Goal: Task Accomplishment & Management: Complete application form

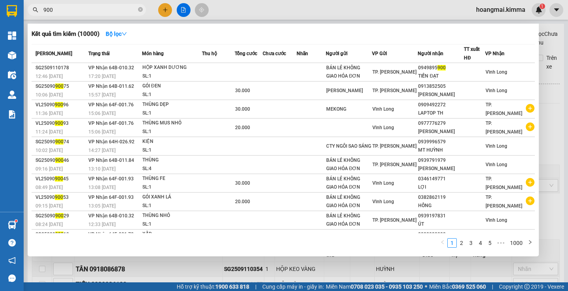
scroll to position [276, 0]
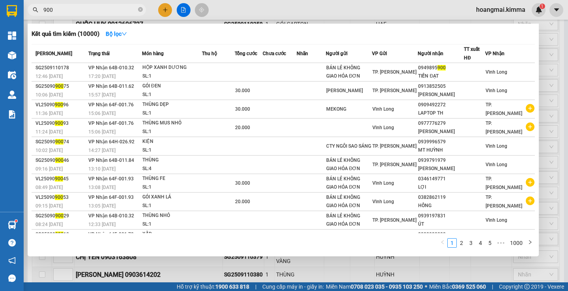
click at [164, 9] on div at bounding box center [284, 145] width 568 height 291
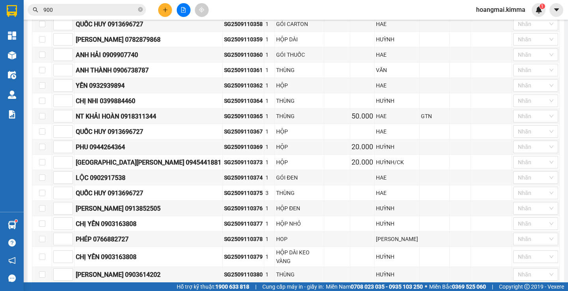
click at [163, 12] on icon "plus" at bounding box center [165, 10] width 6 height 6
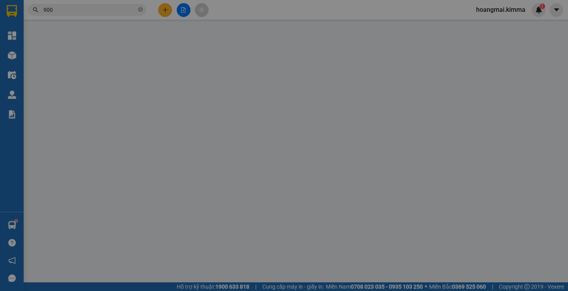
click at [162, 12] on span "Yêu cầu xuất hóa đơn điện tử" at bounding box center [129, 13] width 83 height 6
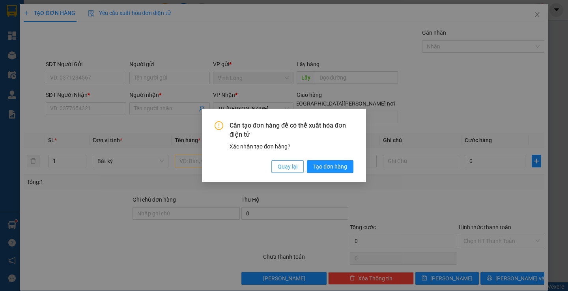
click at [292, 163] on span "Quay lại" at bounding box center [288, 166] width 20 height 9
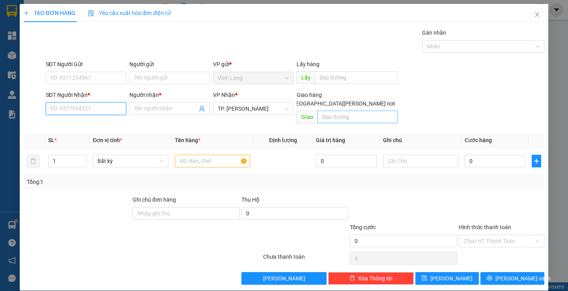
drag, startPoint x: 58, startPoint y: 106, endPoint x: 370, endPoint y: 108, distance: 311.6
click at [59, 106] on input "SĐT Người Nhận *" at bounding box center [86, 109] width 80 height 13
type input "0907702005"
click at [151, 114] on span at bounding box center [169, 109] width 80 height 13
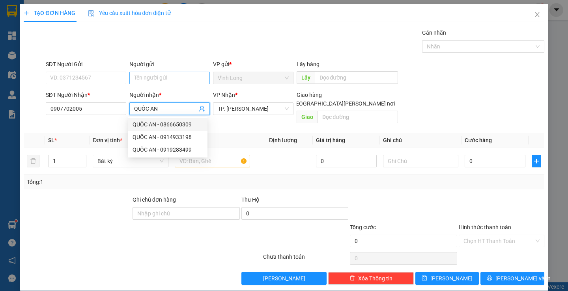
type input "QUỐC AN"
click at [183, 79] on input "Người gửi" at bounding box center [169, 78] width 80 height 13
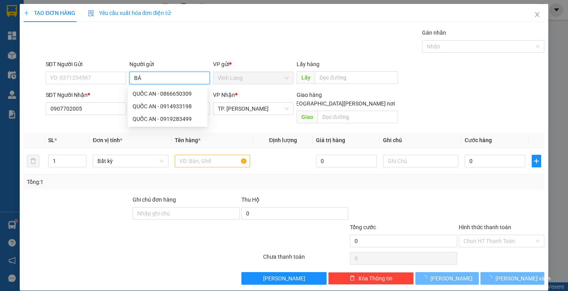
type input "BÁN"
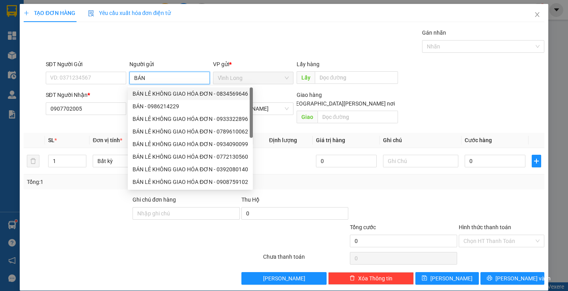
click at [209, 90] on div "BÁN LẺ KHÔNG GIAO HÓA ĐƠN - 0834569646" at bounding box center [191, 94] width 116 height 9
type input "0834569646"
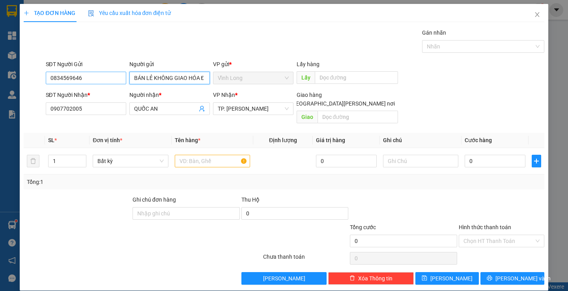
type input "BÁN LẺ KHÔNG GIAO HÓA ĐƠN"
drag, startPoint x: 89, startPoint y: 84, endPoint x: 0, endPoint y: 84, distance: 88.7
click at [0, 84] on div "TẠO ĐƠN HÀNG Yêu cầu xuất [PERSON_NAME] điện tử Transit Pickup Surcharge Ids Tr…" at bounding box center [284, 145] width 568 height 291
click at [187, 155] on input "text" at bounding box center [212, 161] width 75 height 13
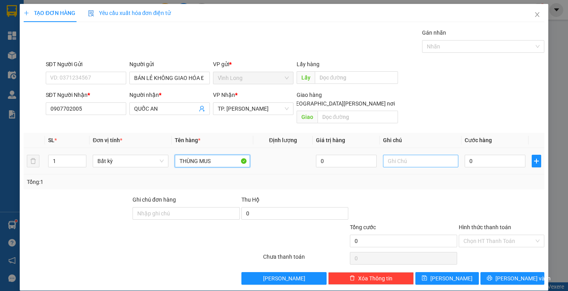
type input "THÙNG MUS"
click at [420, 155] on input "text" at bounding box center [420, 161] width 75 height 13
type input "SA"
click at [471, 155] on input "0" at bounding box center [495, 161] width 61 height 13
type input "4"
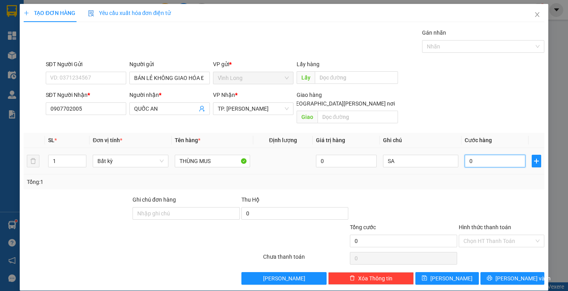
type input "4"
type input "40"
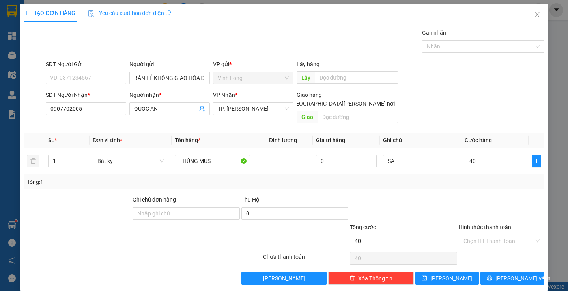
type input "40.000"
drag, startPoint x: 515, startPoint y: 124, endPoint x: 506, endPoint y: 190, distance: 66.6
click at [515, 133] on th "Cước hàng" at bounding box center [494, 140] width 67 height 15
click at [491, 237] on input "Hình thức thanh toán" at bounding box center [498, 241] width 71 height 12
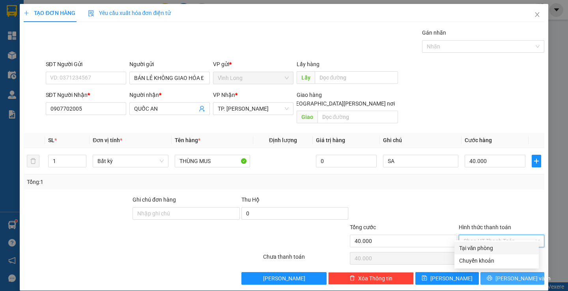
drag, startPoint x: 491, startPoint y: 246, endPoint x: 492, endPoint y: 266, distance: 19.7
click at [491, 246] on div "Tại văn phòng" at bounding box center [496, 248] width 75 height 9
type input "0"
click at [492, 276] on icon "printer" at bounding box center [489, 278] width 5 height 5
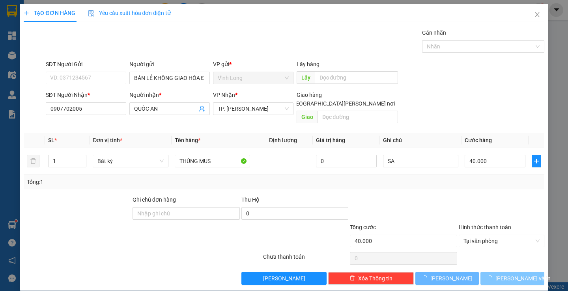
click at [493, 276] on icon "loading" at bounding box center [490, 279] width 6 height 6
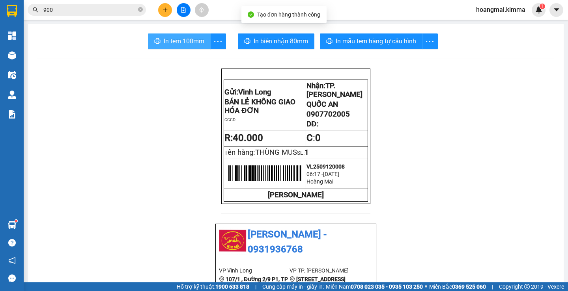
click at [172, 43] on span "In tem 100mm" at bounding box center [184, 41] width 41 height 10
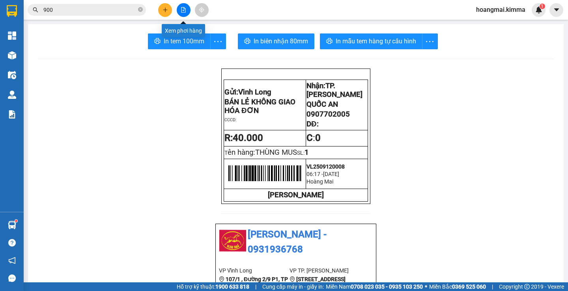
click at [185, 8] on icon "file-add" at bounding box center [184, 10] width 6 height 6
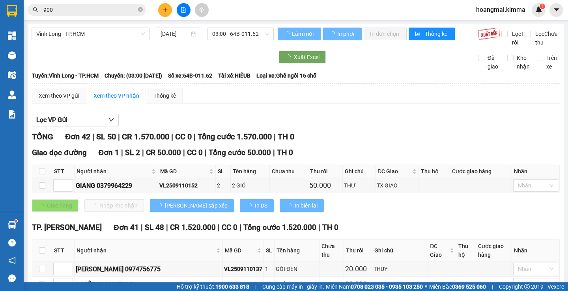
click at [86, 41] on div "[PERSON_NAME] Long - TP.HCM [DATE] 03:00 - 64B-011.62" at bounding box center [153, 37] width 242 height 19
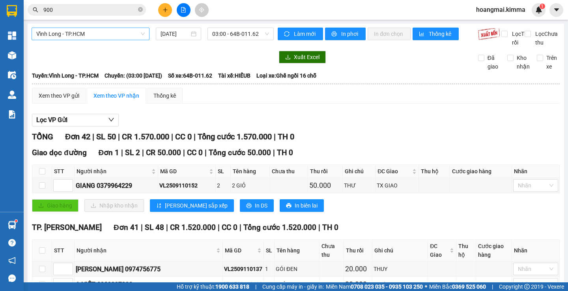
click at [68, 35] on span "Vĩnh Long - TP.HCM" at bounding box center [90, 34] width 108 height 12
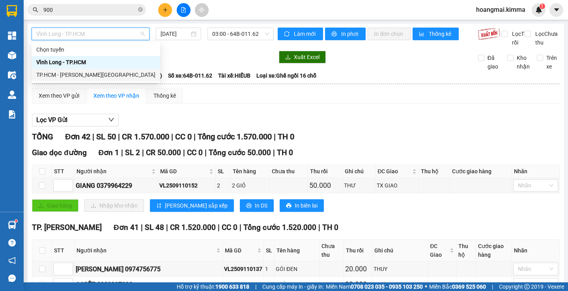
click at [58, 75] on div "TP.HCM - [PERSON_NAME][GEOGRAPHIC_DATA]" at bounding box center [95, 75] width 119 height 9
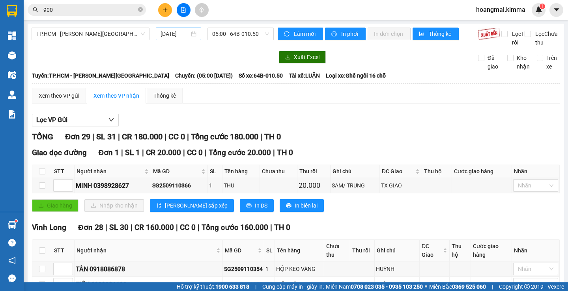
click at [194, 35] on div "[DATE]" at bounding box center [179, 34] width 36 height 9
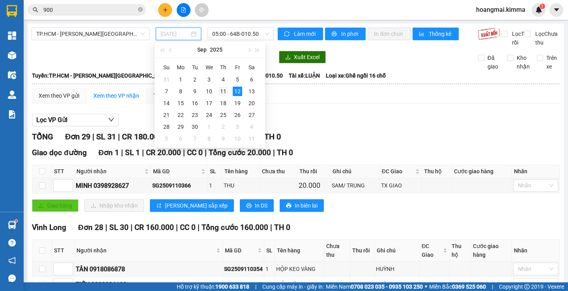
click at [218, 91] on td "11" at bounding box center [223, 92] width 14 height 12
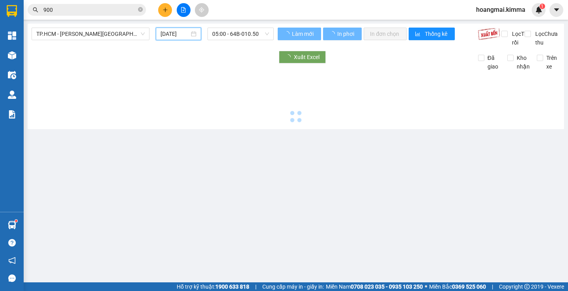
type input "[DATE]"
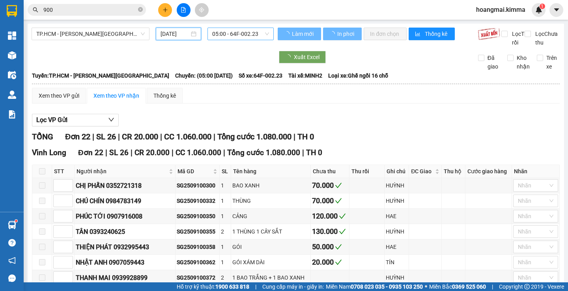
click at [231, 37] on span "05:00 - 64F-002.23" at bounding box center [240, 34] width 57 height 12
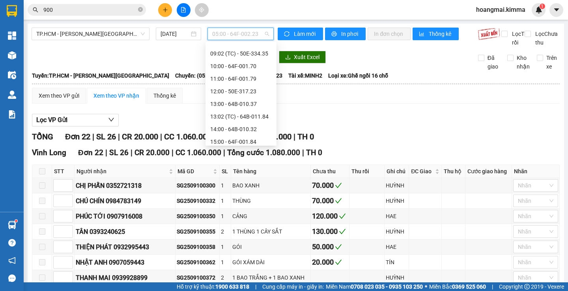
scroll to position [122, 0]
click at [247, 129] on div "17:00 - 64F-001.95" at bounding box center [241, 129] width 62 height 9
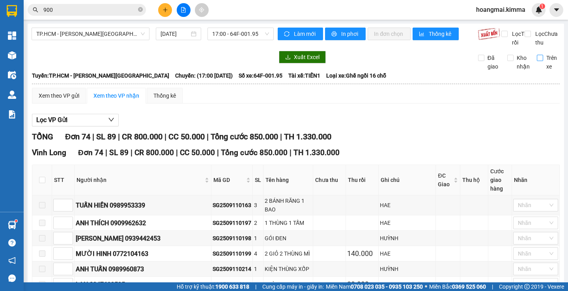
click at [537, 70] on label "Trên xe" at bounding box center [548, 62] width 23 height 17
click at [537, 61] on input "Trên xe" at bounding box center [540, 58] width 6 height 6
checkbox input "true"
